Goal: Navigation & Orientation: Find specific page/section

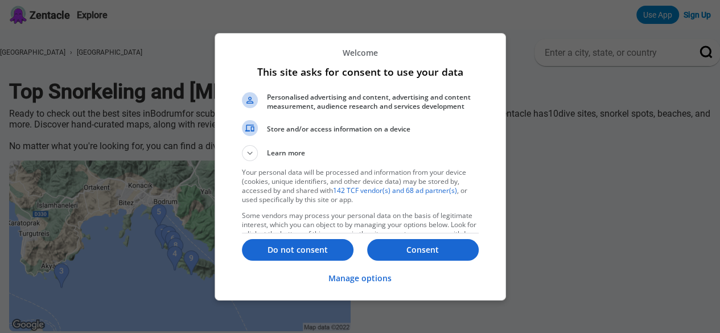
scroll to position [76, 0]
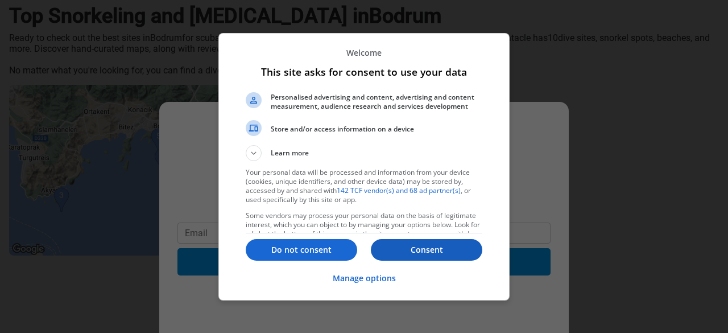
click at [405, 245] on p "Consent" at bounding box center [427, 249] width 112 height 11
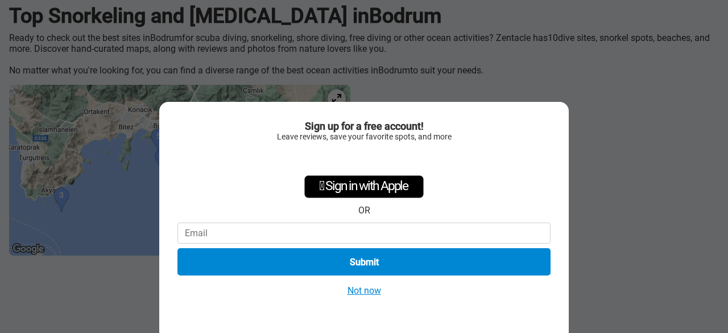
click at [364, 293] on button "Not now" at bounding box center [364, 290] width 40 height 12
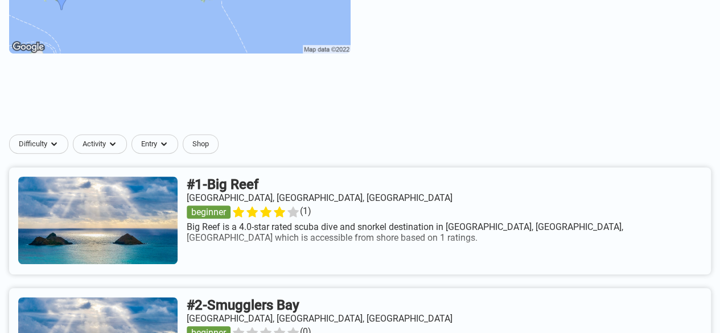
scroll to position [303, 0]
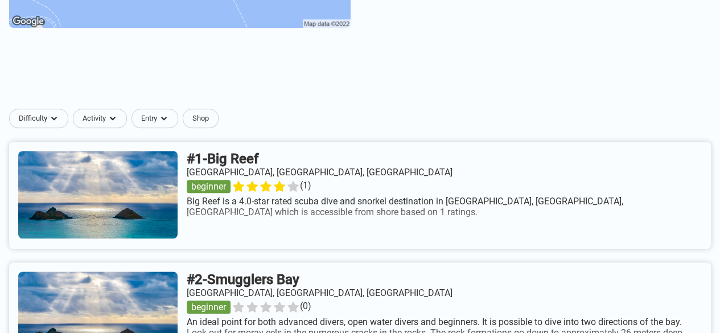
click at [281, 229] on link at bounding box center [359, 195] width 701 height 107
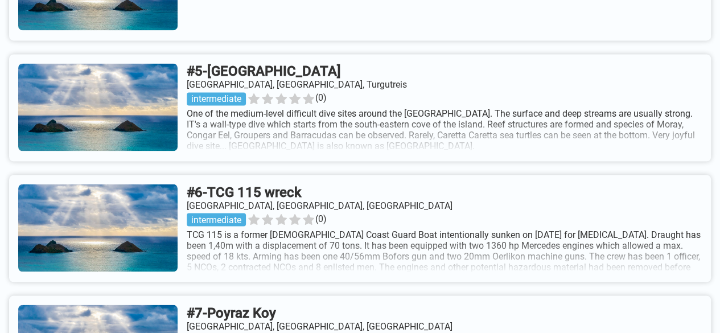
scroll to position [986, 0]
